Goal: Entertainment & Leisure: Consume media (video, audio)

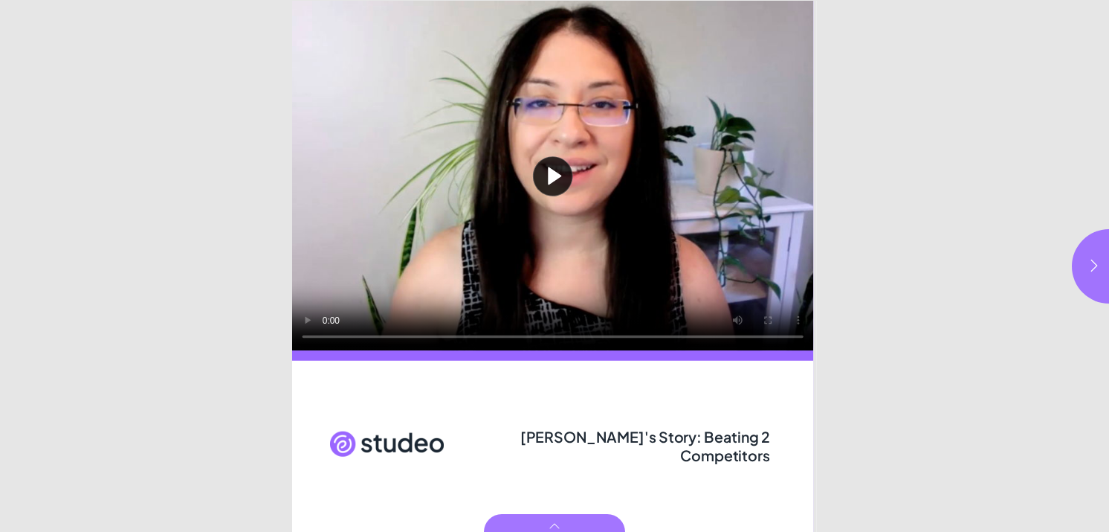
click at [550, 167] on button "Play video" at bounding box center [552, 175] width 521 height 349
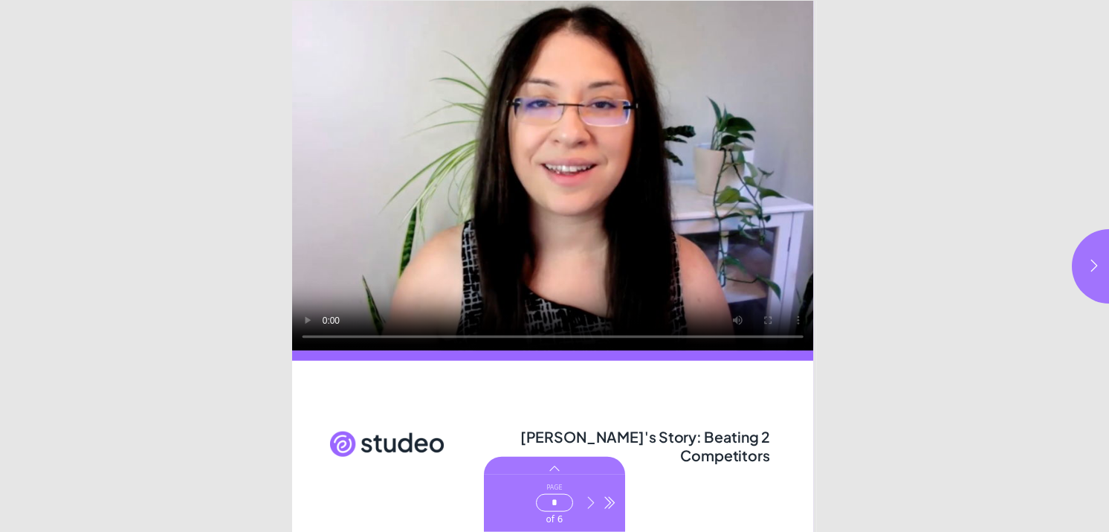
click at [590, 502] on icon "Go to next page" at bounding box center [591, 502] width 15 height 15
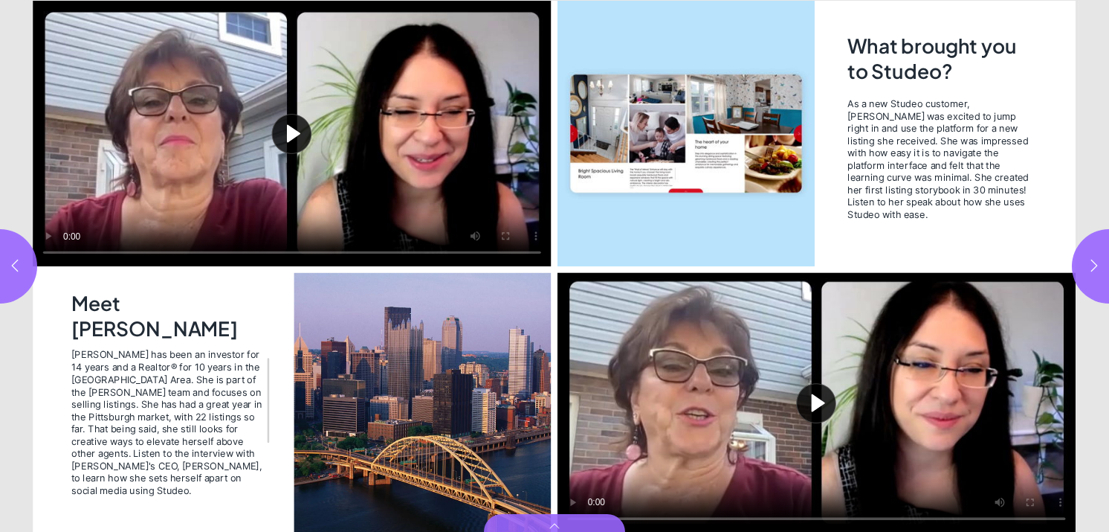
click at [299, 134] on button "Play video" at bounding box center [292, 133] width 518 height 265
click at [811, 400] on button "Play video" at bounding box center [817, 401] width 518 height 259
click at [1088, 258] on icon "button" at bounding box center [1094, 265] width 15 height 15
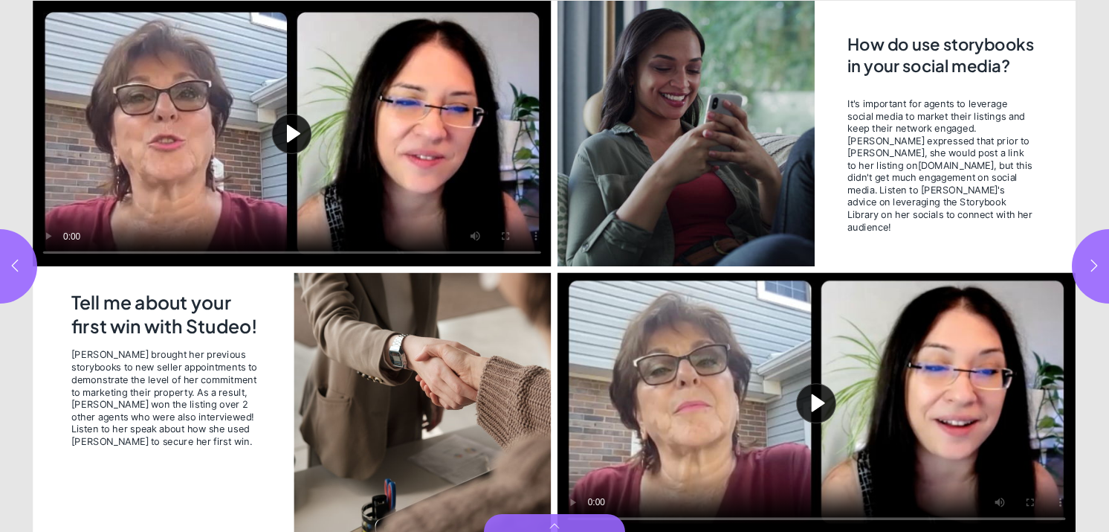
click at [289, 136] on button "Play video" at bounding box center [292, 133] width 518 height 265
click at [814, 397] on button "Play video" at bounding box center [817, 401] width 518 height 259
click at [1091, 259] on icon "button" at bounding box center [1094, 265] width 7 height 12
type input "*"
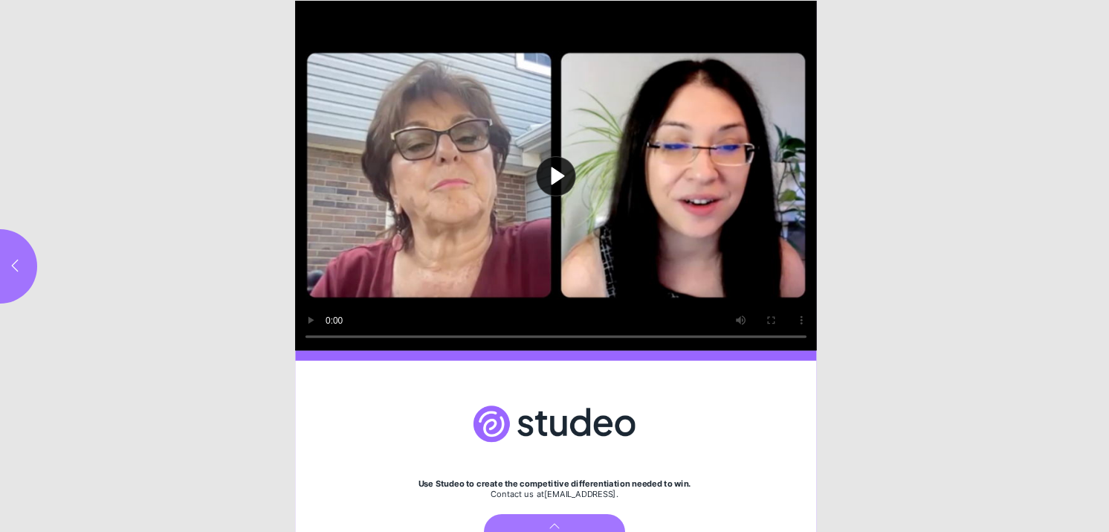
click at [555, 178] on button "Play video" at bounding box center [555, 175] width 521 height 349
